Goal: Find contact information: Find contact information

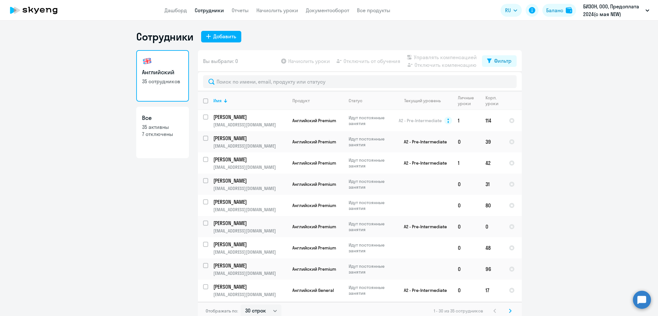
select select "30"
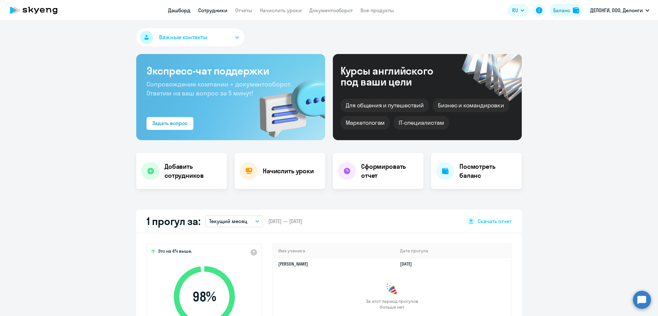
click at [209, 12] on link "Сотрудники" at bounding box center [212, 10] width 29 height 6
select select "30"
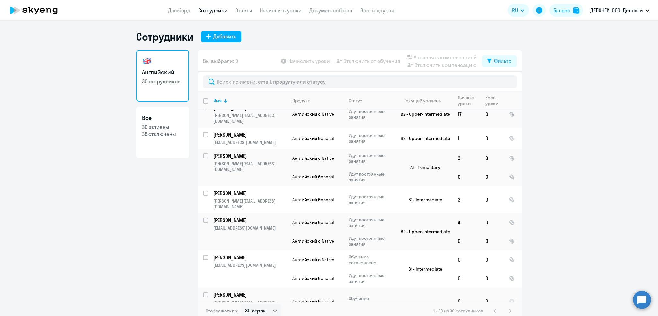
scroll to position [511, 0]
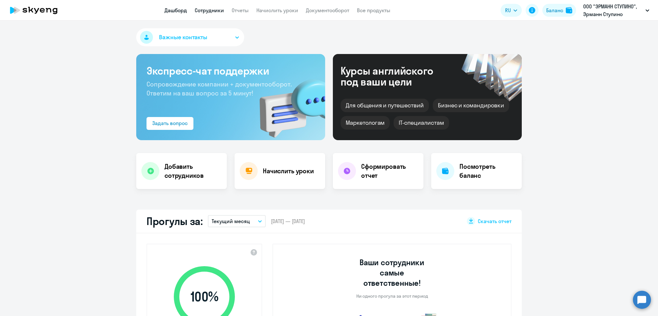
click at [215, 8] on link "Сотрудники" at bounding box center [209, 10] width 29 height 6
select select "30"
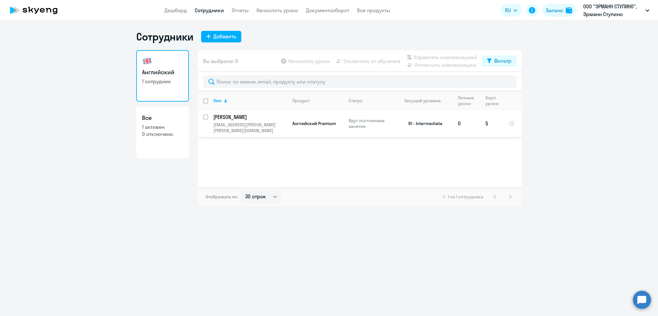
drag, startPoint x: 284, startPoint y: 126, endPoint x: 278, endPoint y: 126, distance: 6.1
click at [278, 126] on p "grant.manukyan@ehrmann.ru" at bounding box center [250, 128] width 74 height 12
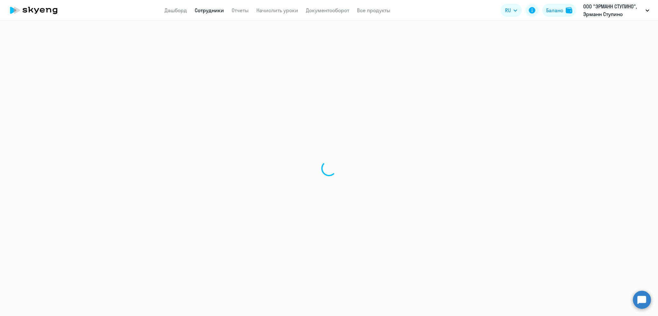
select select "english"
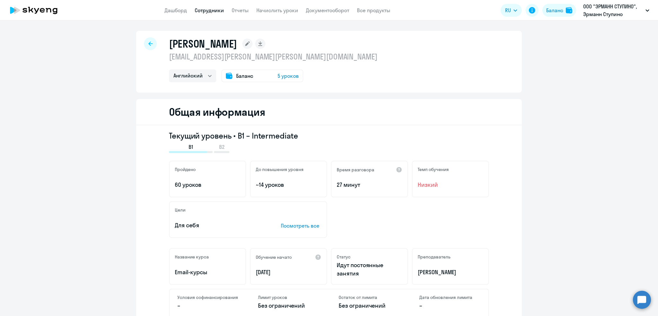
drag, startPoint x: 287, startPoint y: 57, endPoint x: 143, endPoint y: 56, distance: 143.6
click at [143, 56] on div "Манукьян Грант grant.manukyan@ehrmann.ru Английский Баланс 5 уроков" at bounding box center [329, 62] width 386 height 62
click at [196, 57] on p "grant.manukyan@ehrmann.ru" at bounding box center [273, 56] width 209 height 10
drag, startPoint x: 166, startPoint y: 56, endPoint x: 268, endPoint y: 56, distance: 101.5
click at [275, 58] on p "grant.manukyan@ehrmann.ru" at bounding box center [273, 56] width 209 height 10
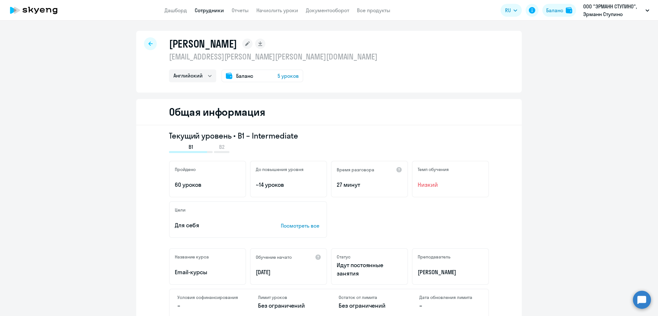
copy p "grant.manukyan@ehrmann.ru"
